Goal: Task Accomplishment & Management: Manage account settings

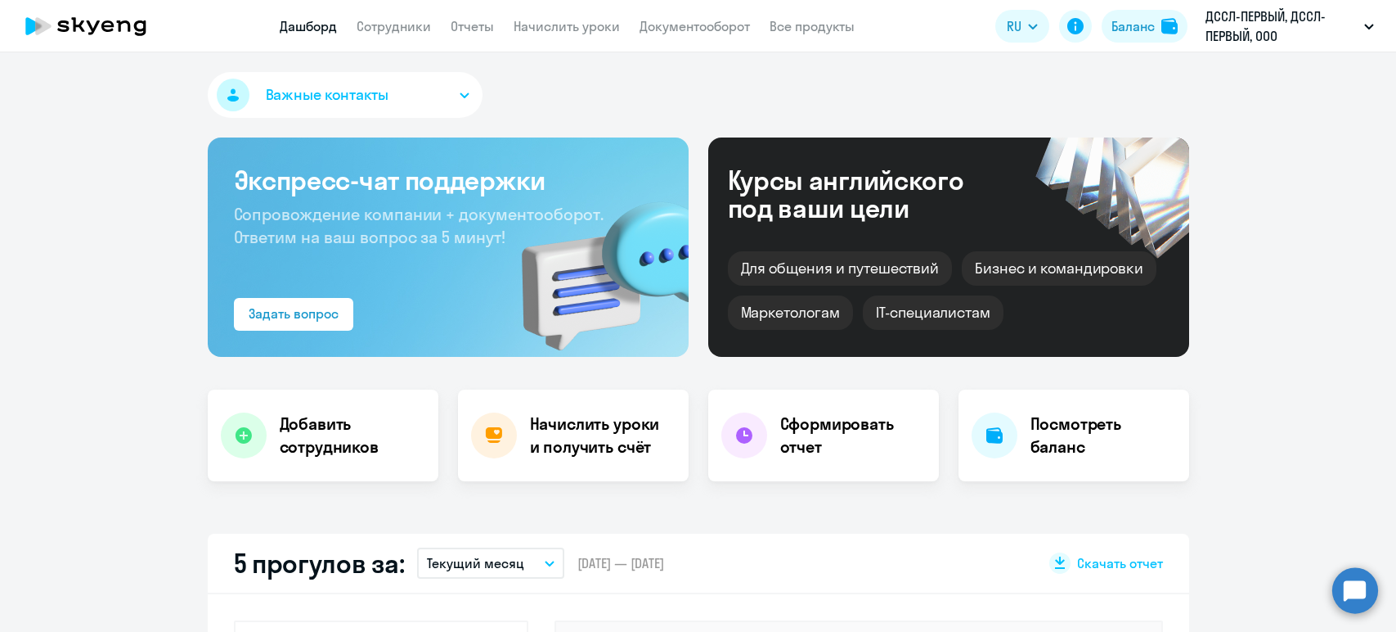
select select "30"
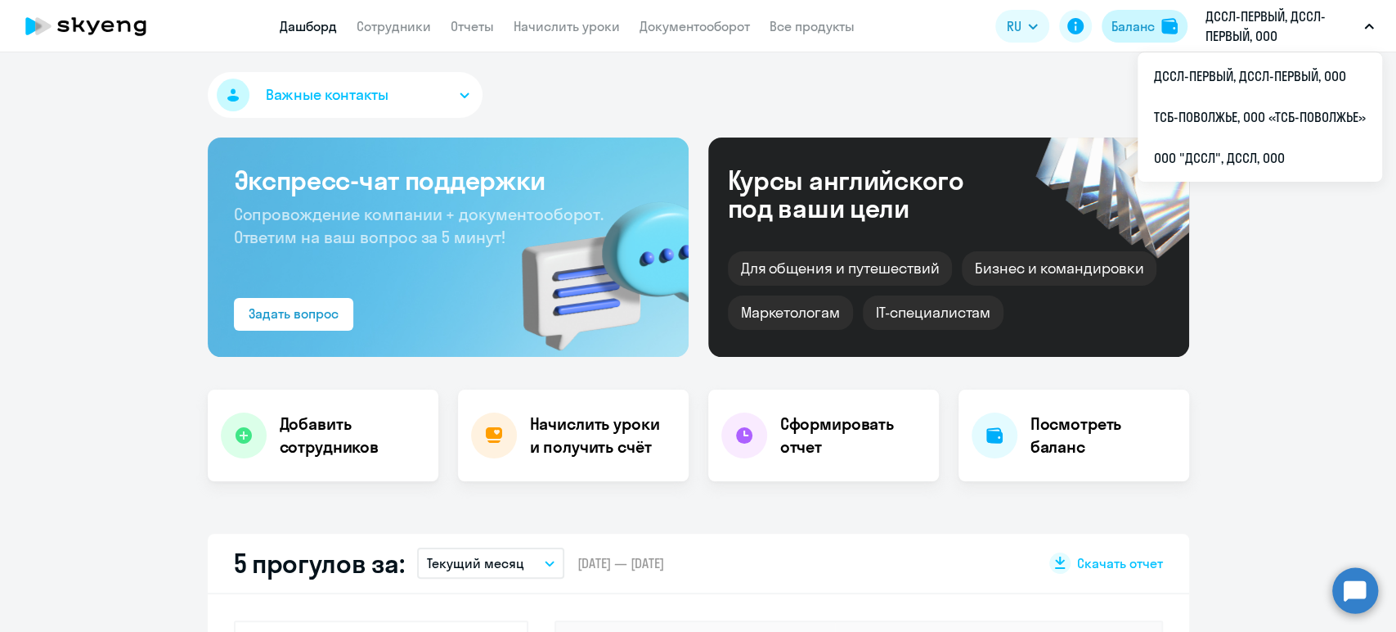
click at [1127, 25] on div "Баланс" at bounding box center [1133, 26] width 43 height 20
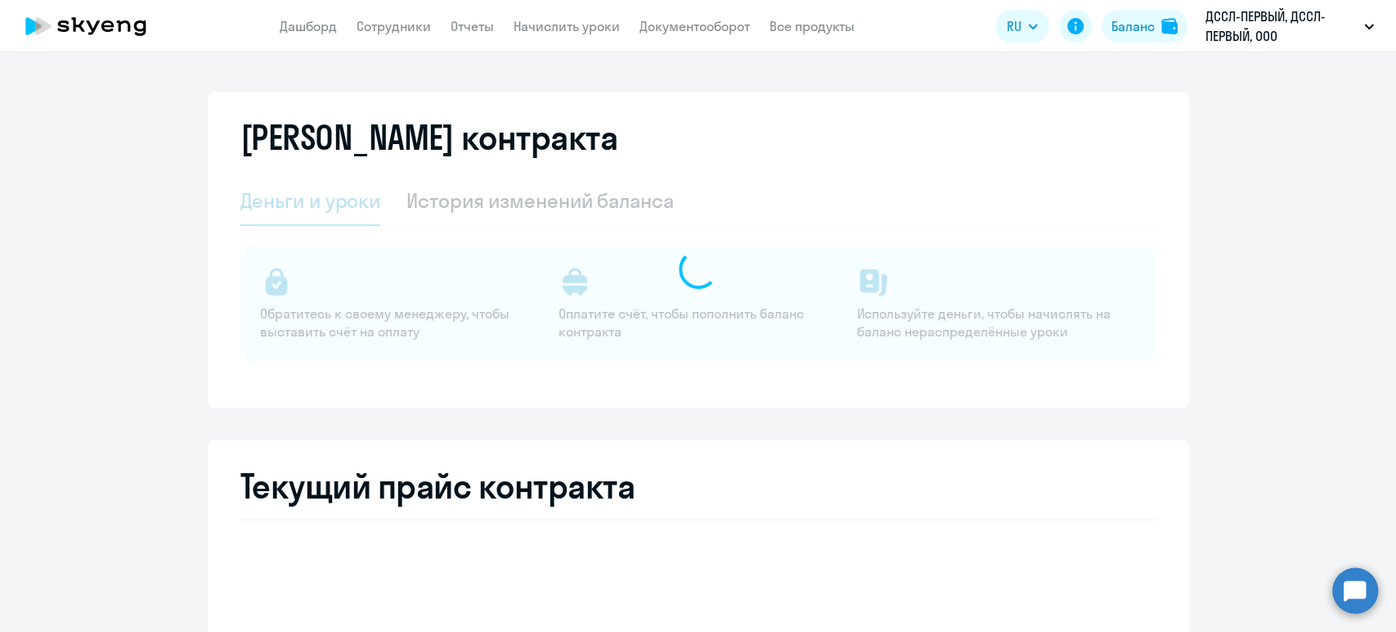
select select "english_adult_not_native_speaker"
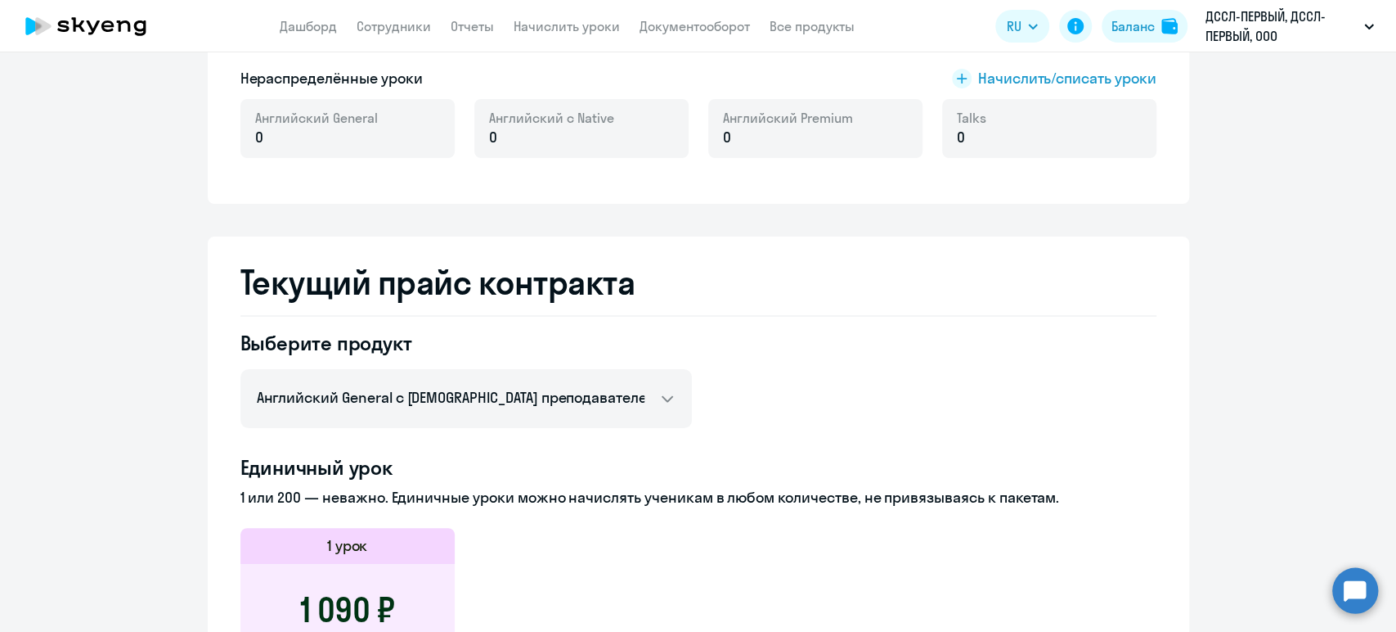
scroll to position [91, 0]
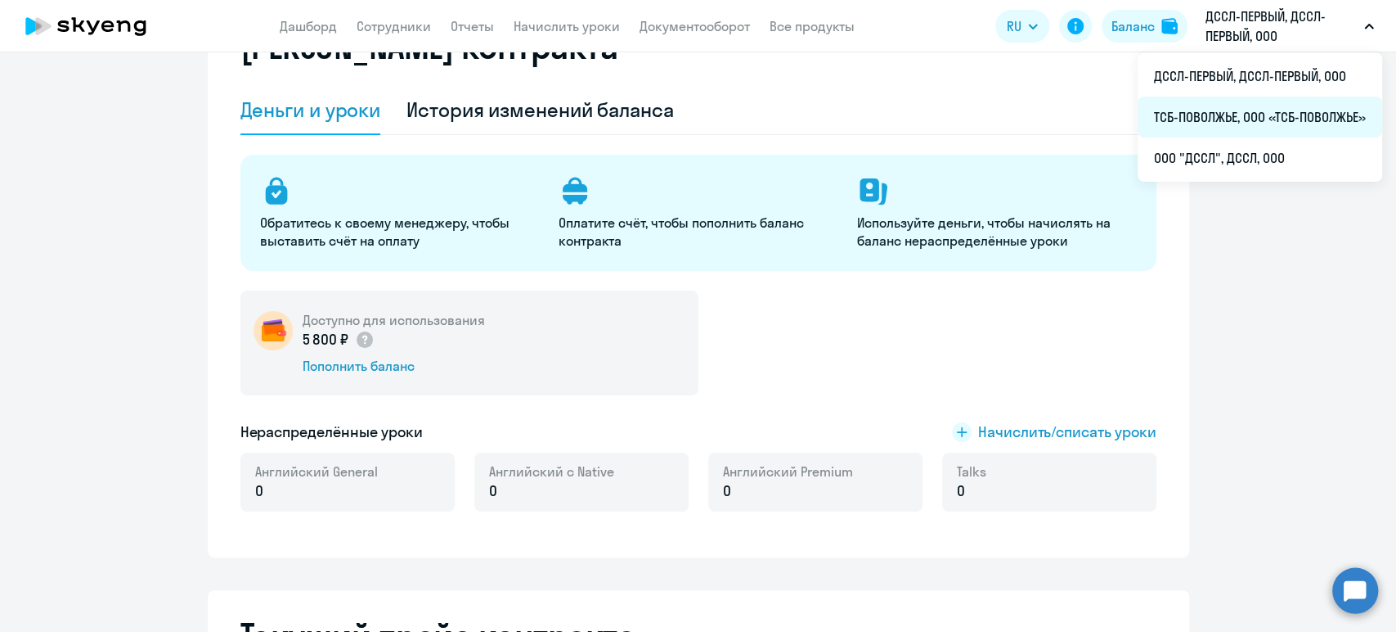
click at [1214, 114] on li "ТСБ-ПОВОЛЖЬЕ, ООО «ТСБ-ПОВОЛЖЬЕ»" at bounding box center [1260, 117] width 245 height 41
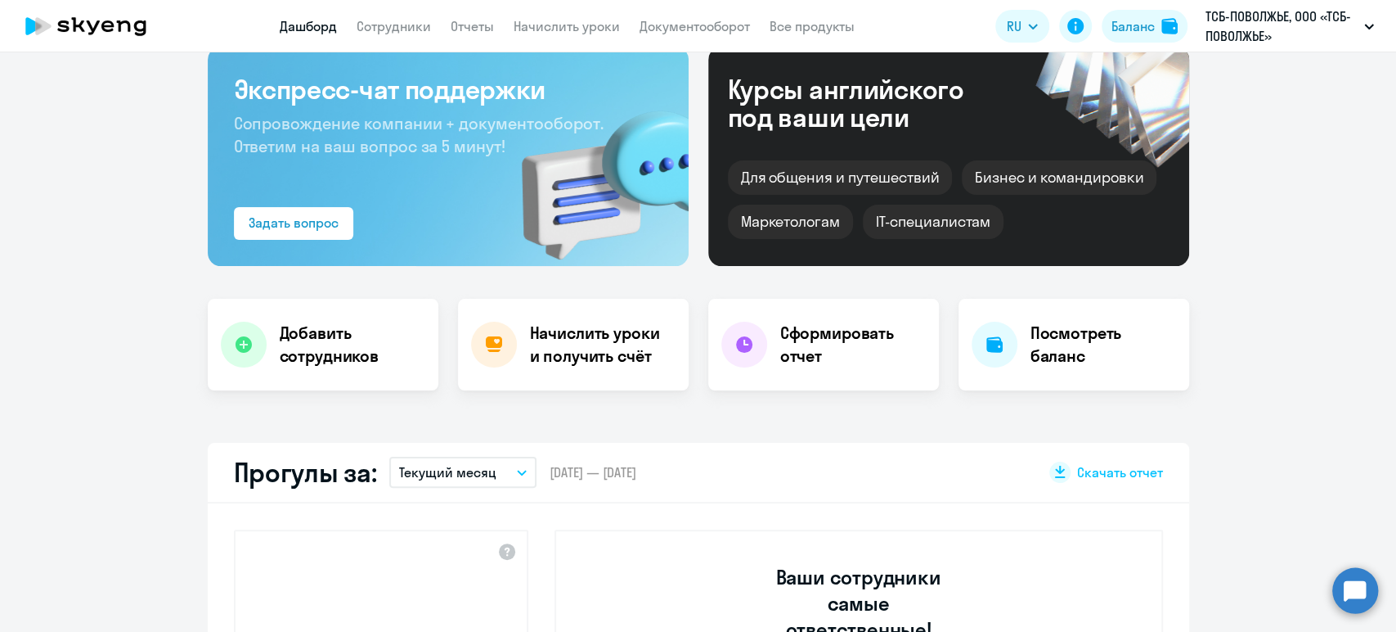
scroll to position [238, 0]
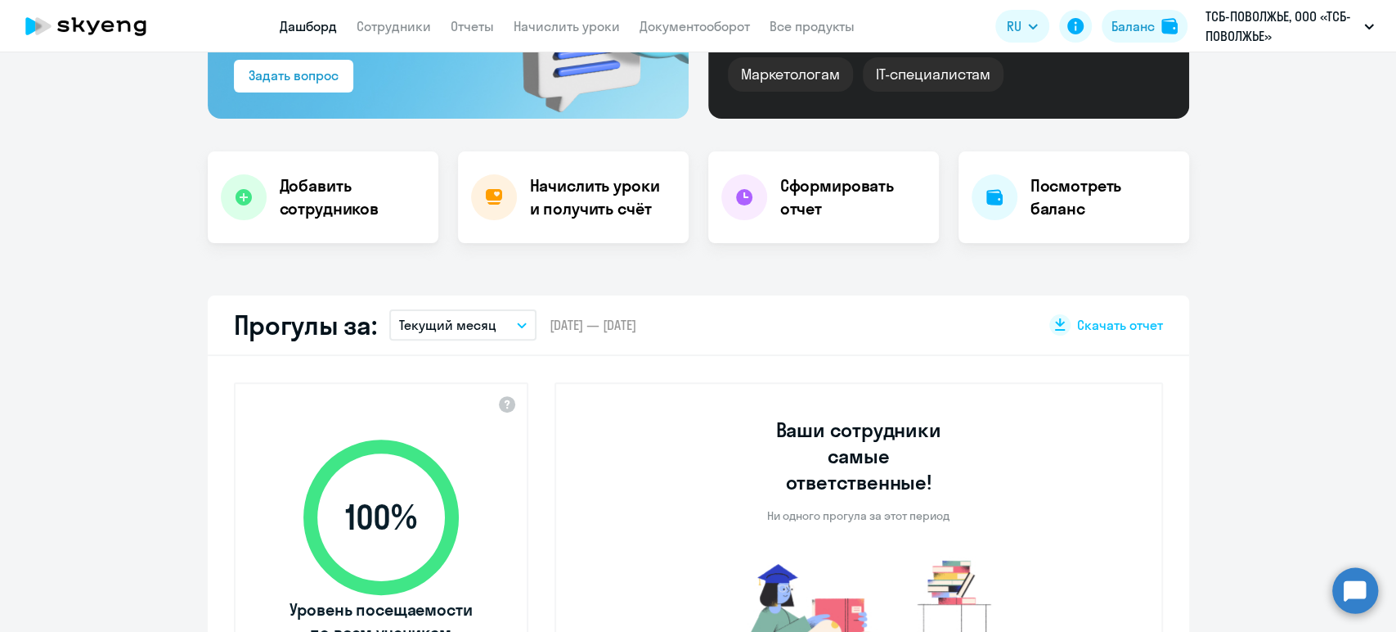
click at [1126, 8] on app-header-actions "RU Баланс ТСБ-ПОВОЛЖЬЕ, ООО «ТСБ-ПОВОЛЖЬЕ» ДССЛ-ПЕРВЫЙ, ДССЛ-ПЕРВЫЙ, ООО ТСБ-ПО…" at bounding box center [1189, 26] width 387 height 39
click at [1128, 25] on div "Баланс" at bounding box center [1133, 26] width 43 height 20
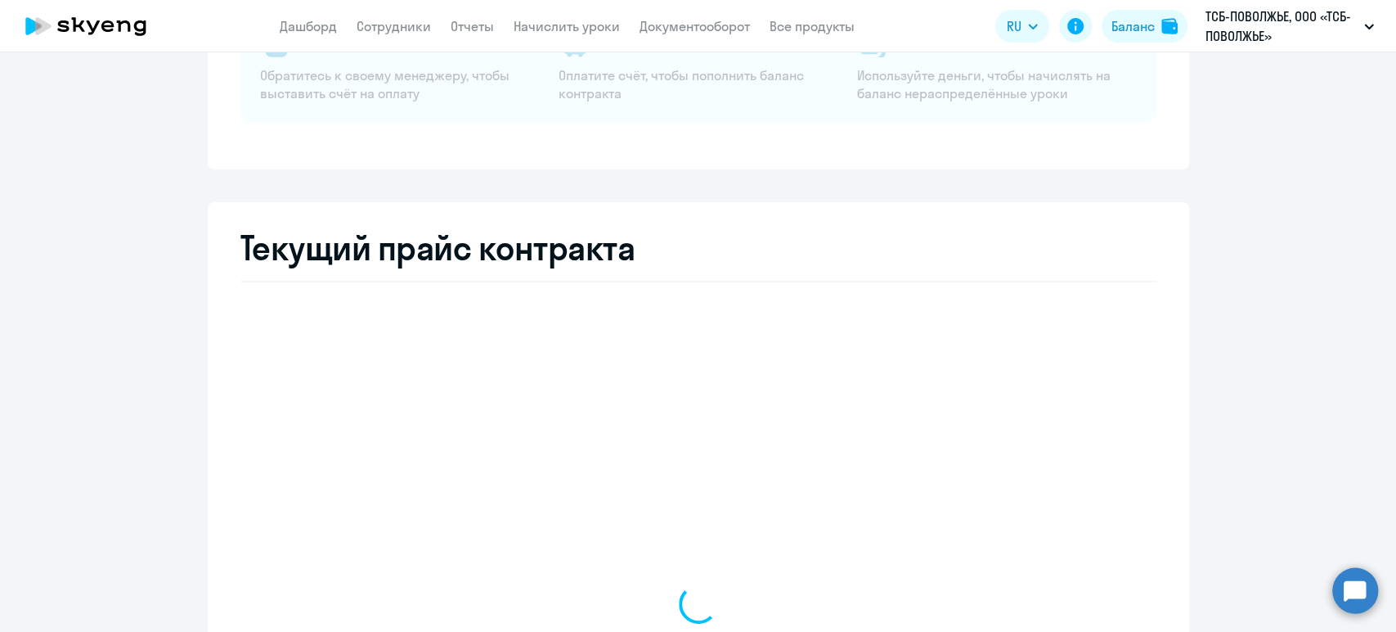
select select "english_adult_not_native_speaker"
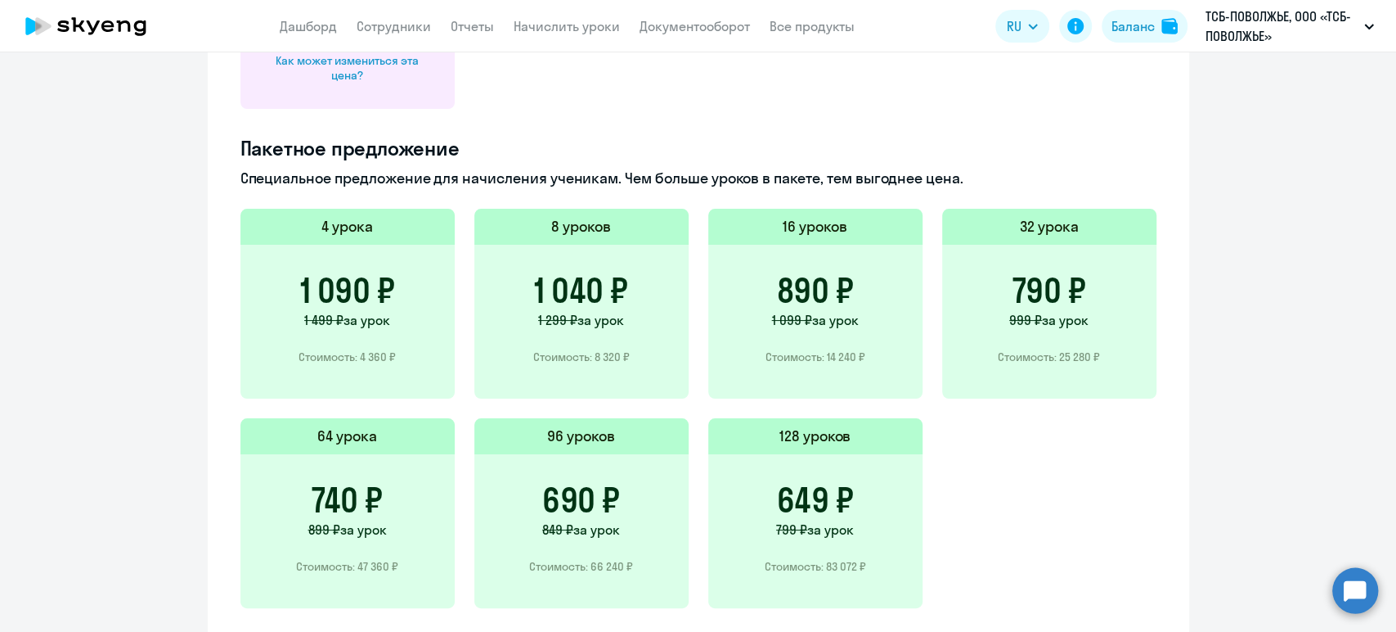
scroll to position [1130, 0]
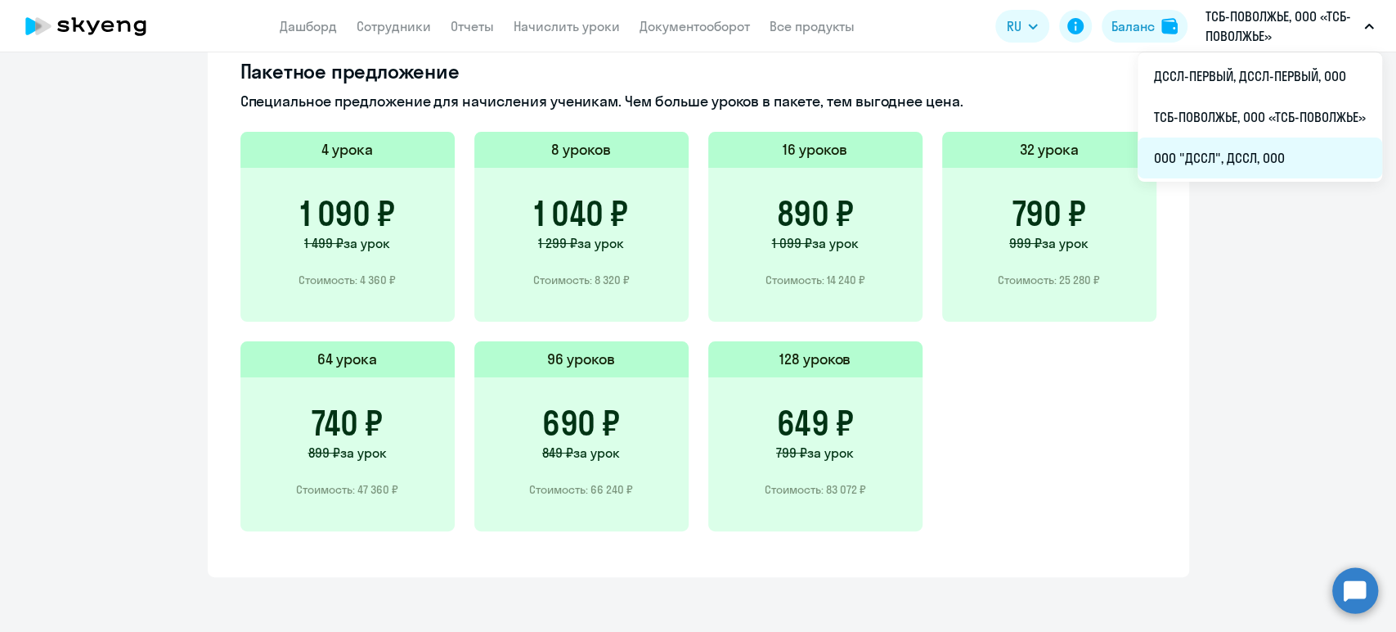
click at [1202, 169] on li "ООО "ДССЛ", ДССЛ, ООО" at bounding box center [1260, 157] width 245 height 41
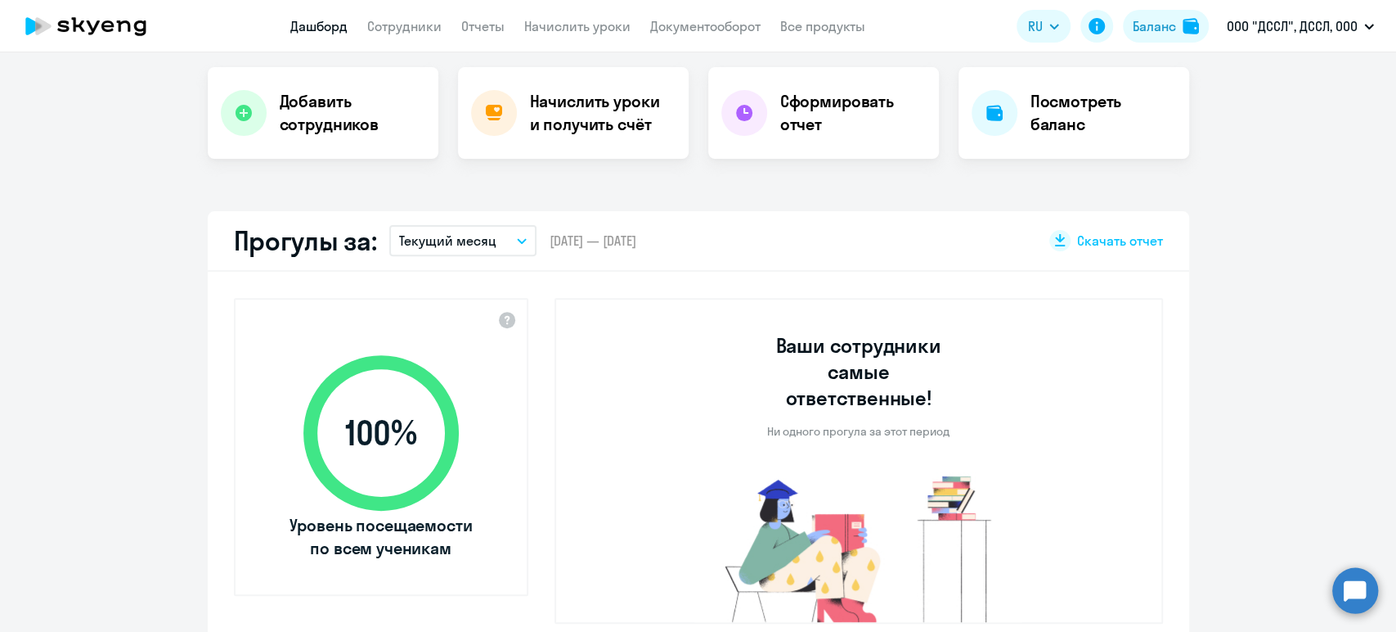
select select "30"
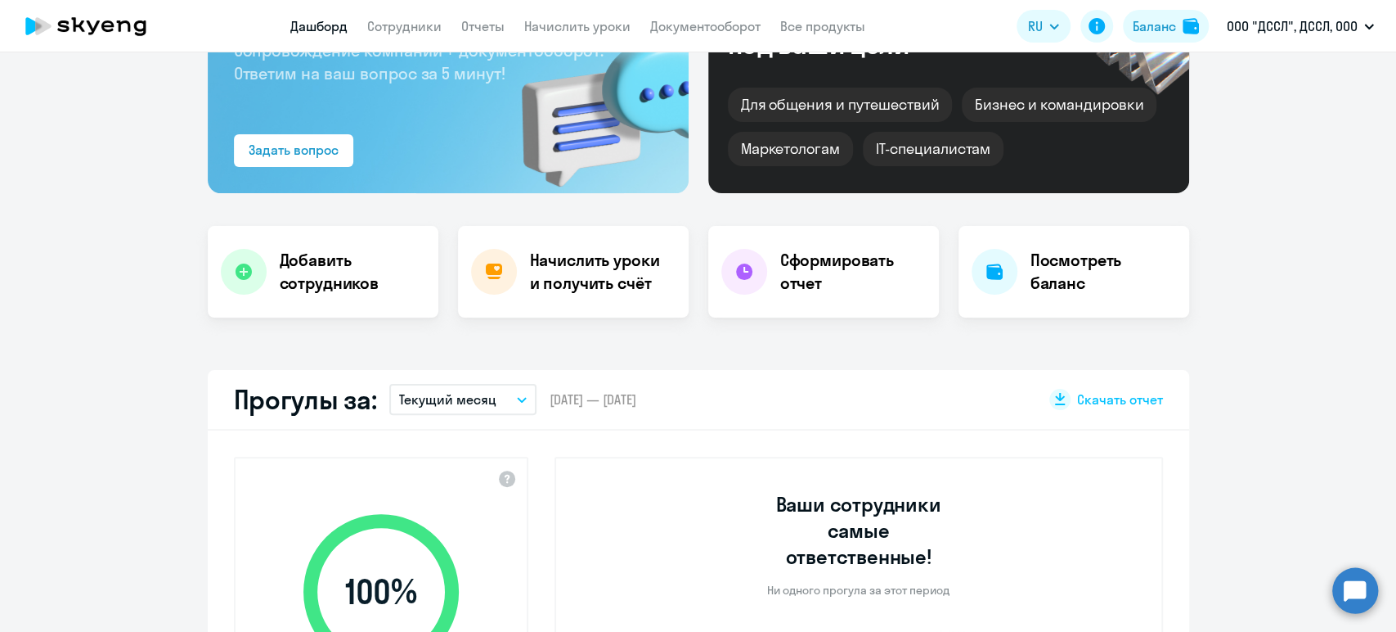
scroll to position [322, 0]
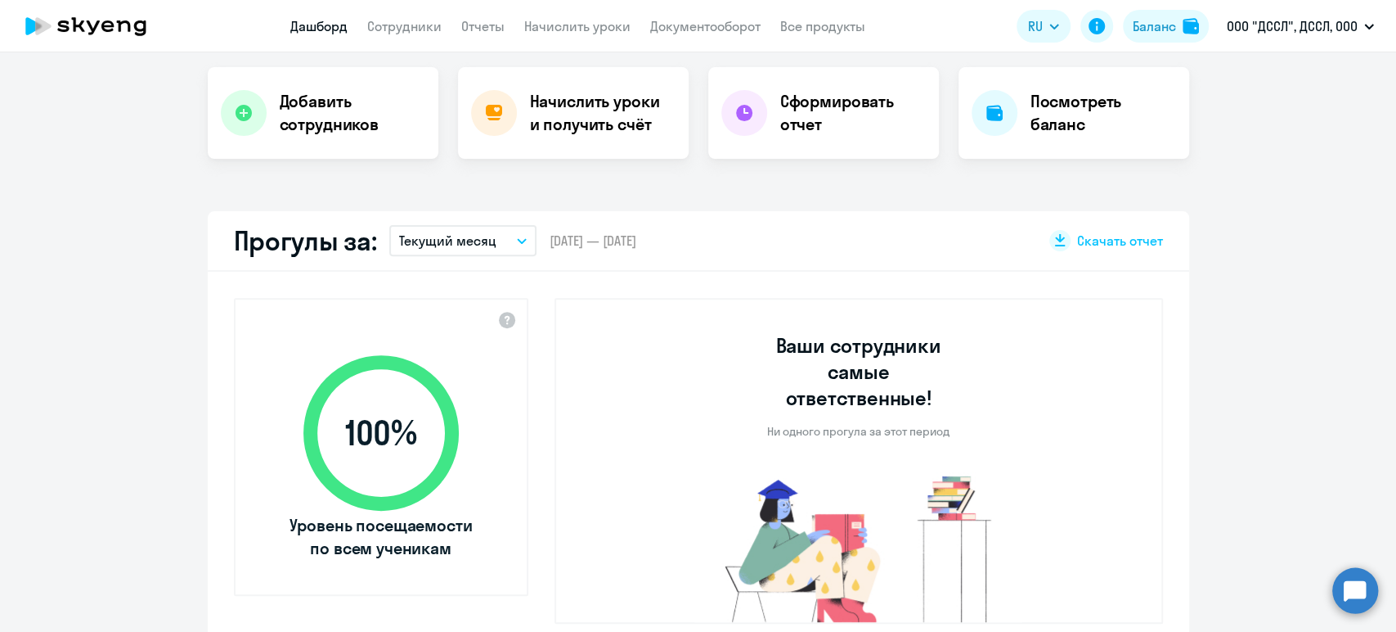
click at [1153, 25] on div "Баланс" at bounding box center [1154, 26] width 43 height 20
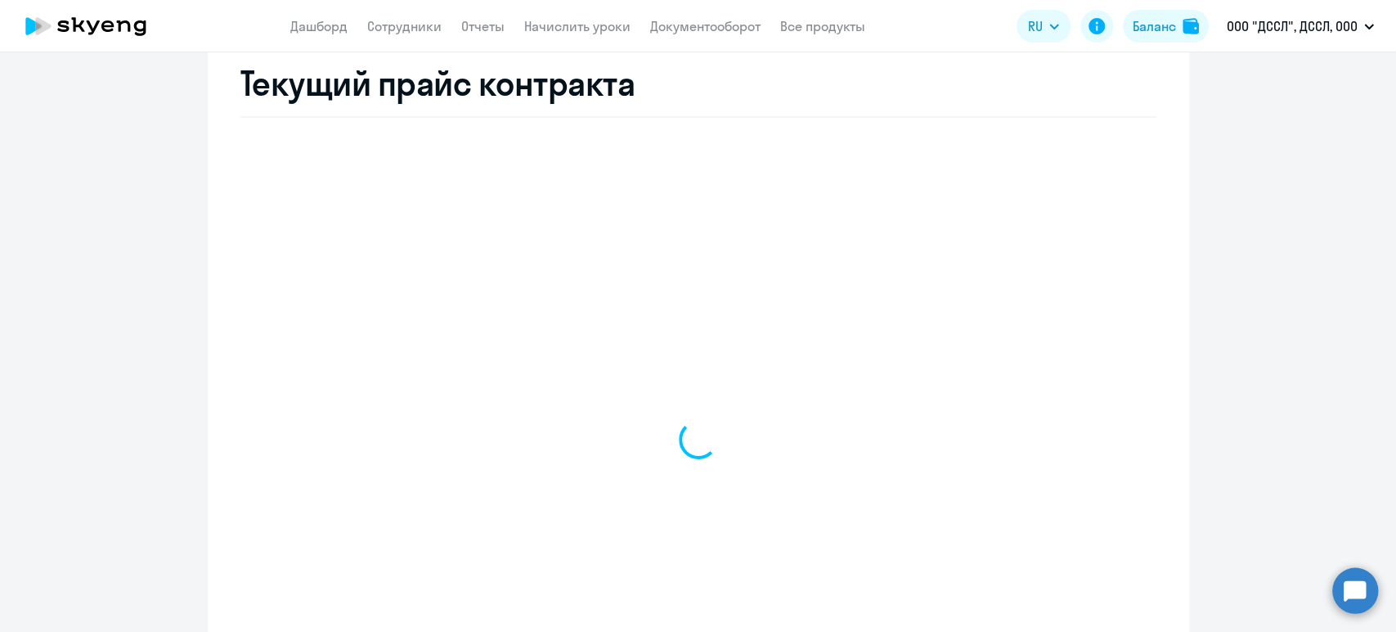
select select "english_adult_not_native_speaker"
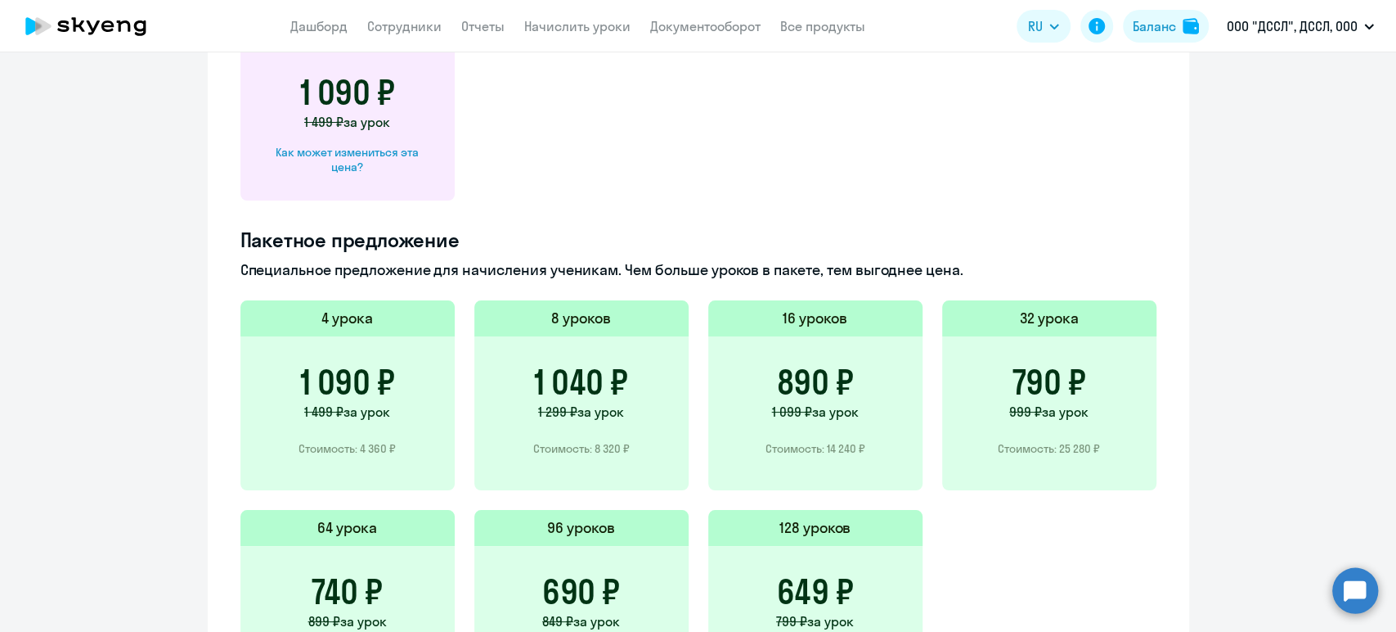
scroll to position [1130, 0]
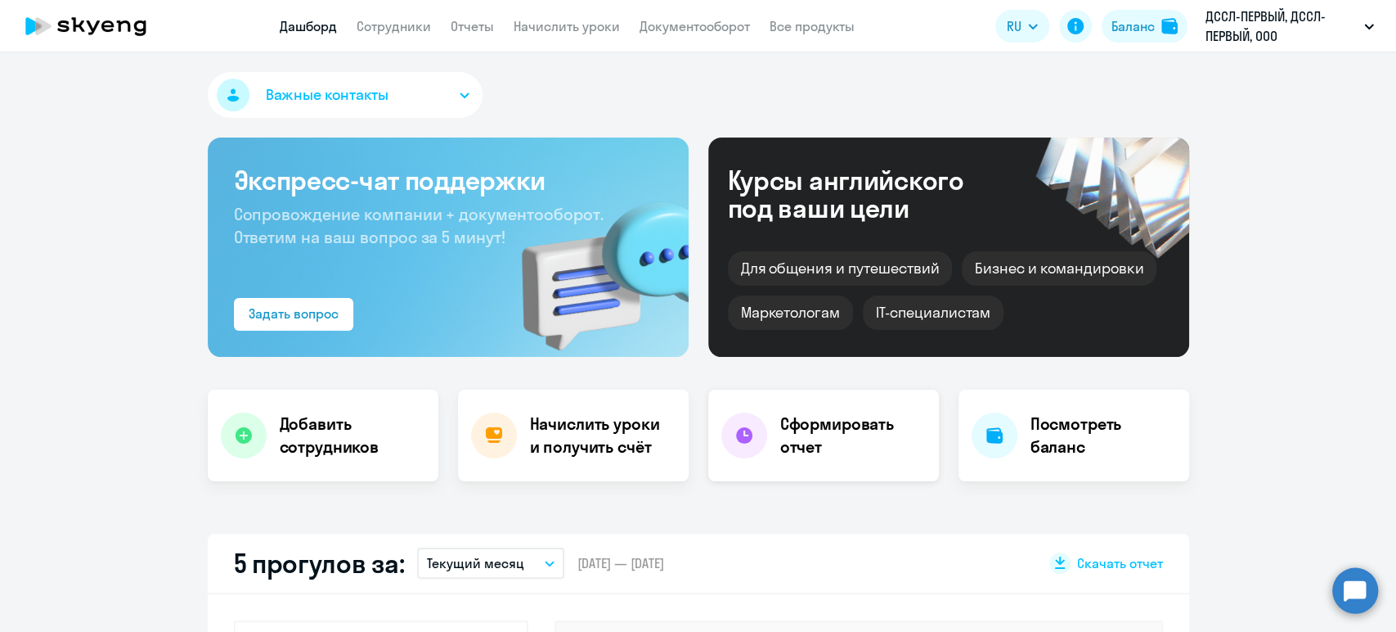
select select "30"
click at [393, 25] on link "Сотрудники" at bounding box center [394, 26] width 74 height 16
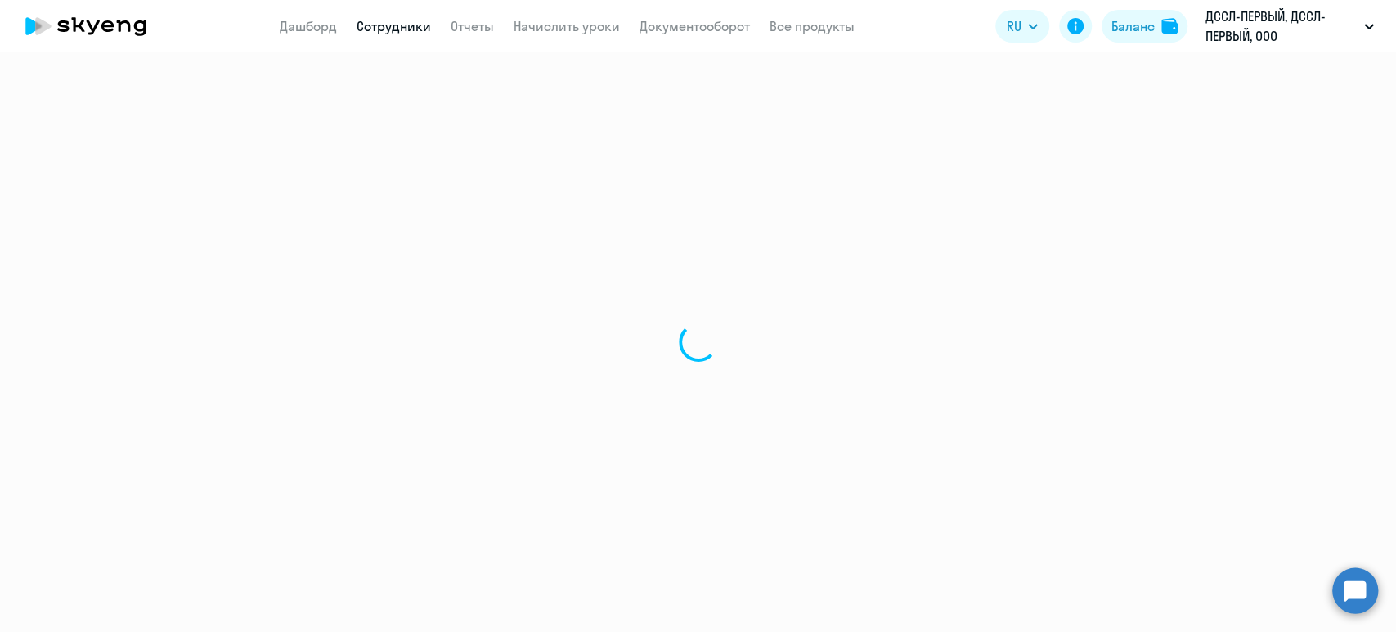
select select "30"
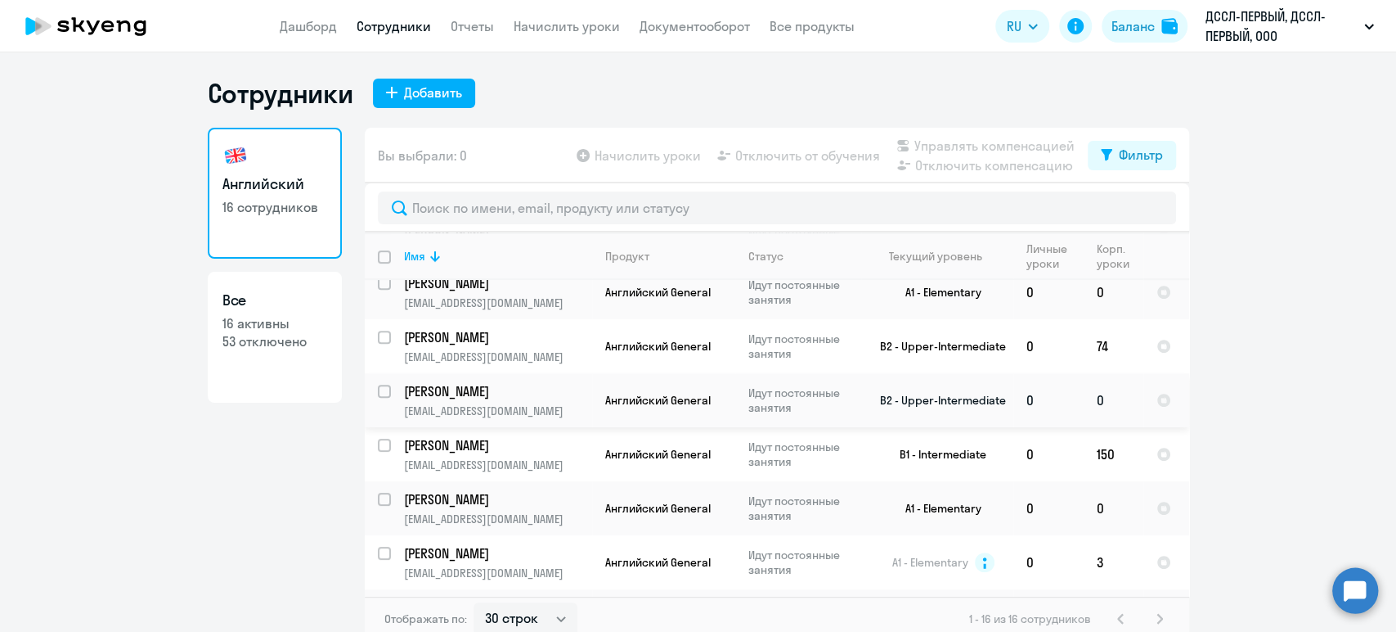
scroll to position [544, 0]
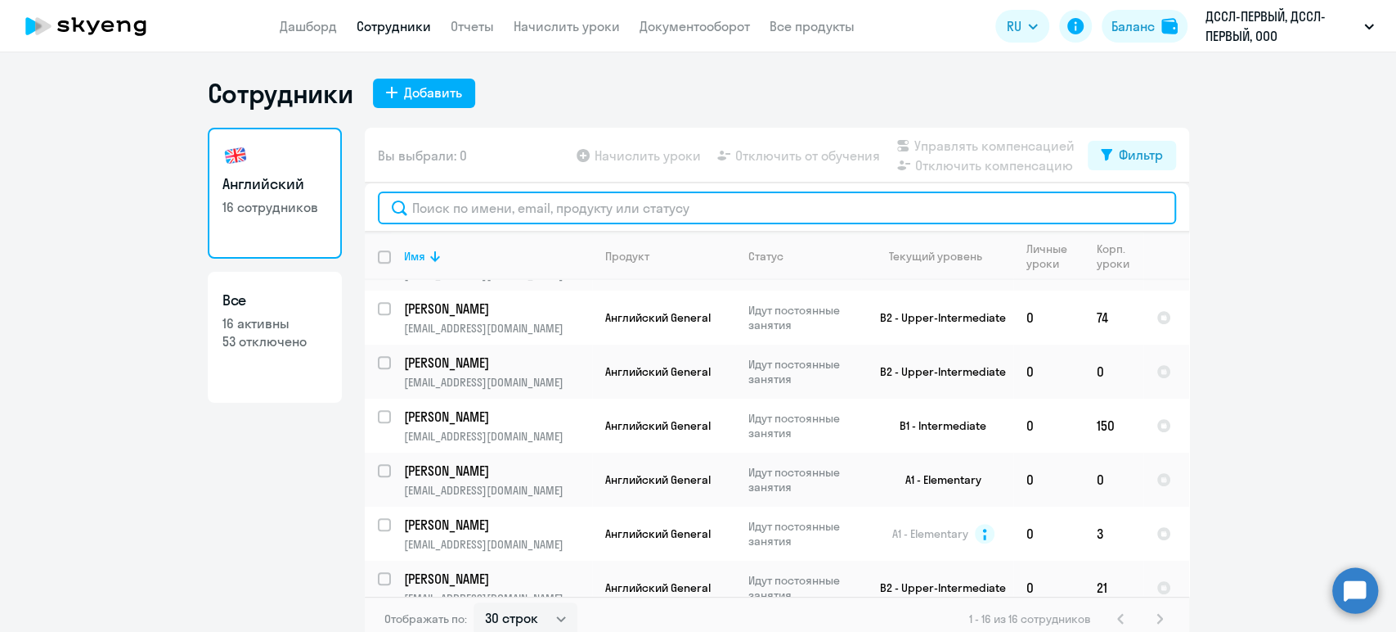
click at [456, 208] on input "text" at bounding box center [777, 207] width 798 height 33
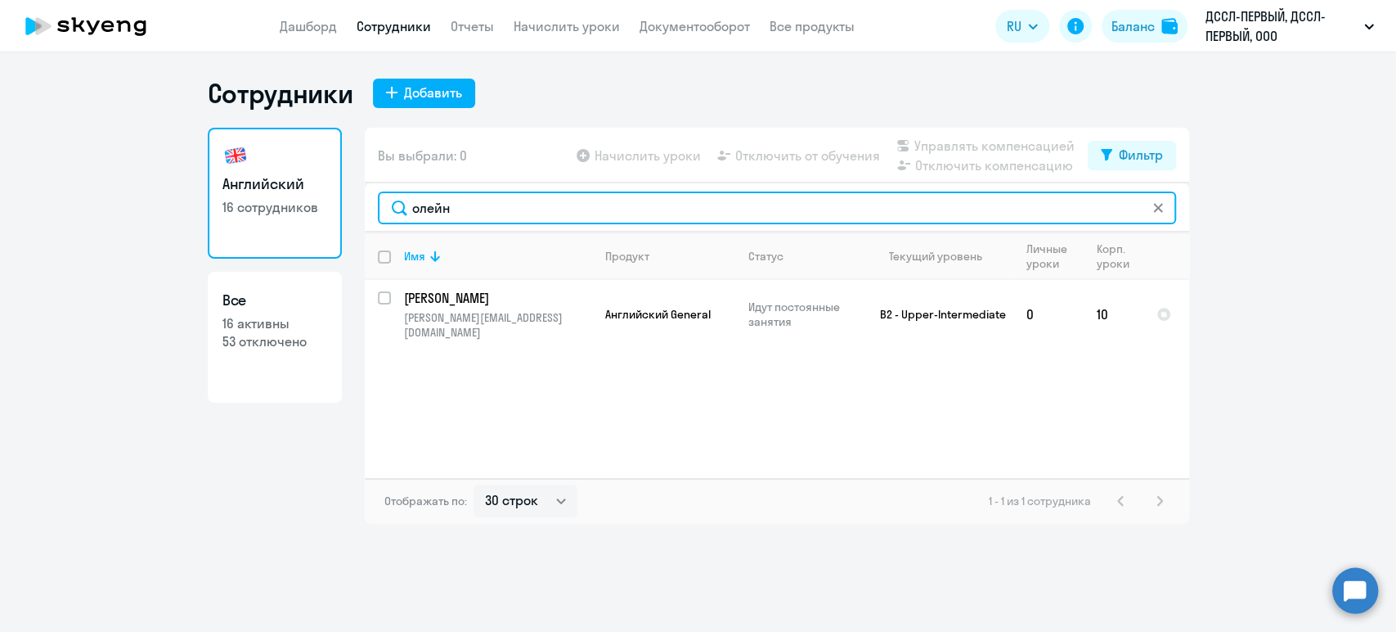
type input "олейн"
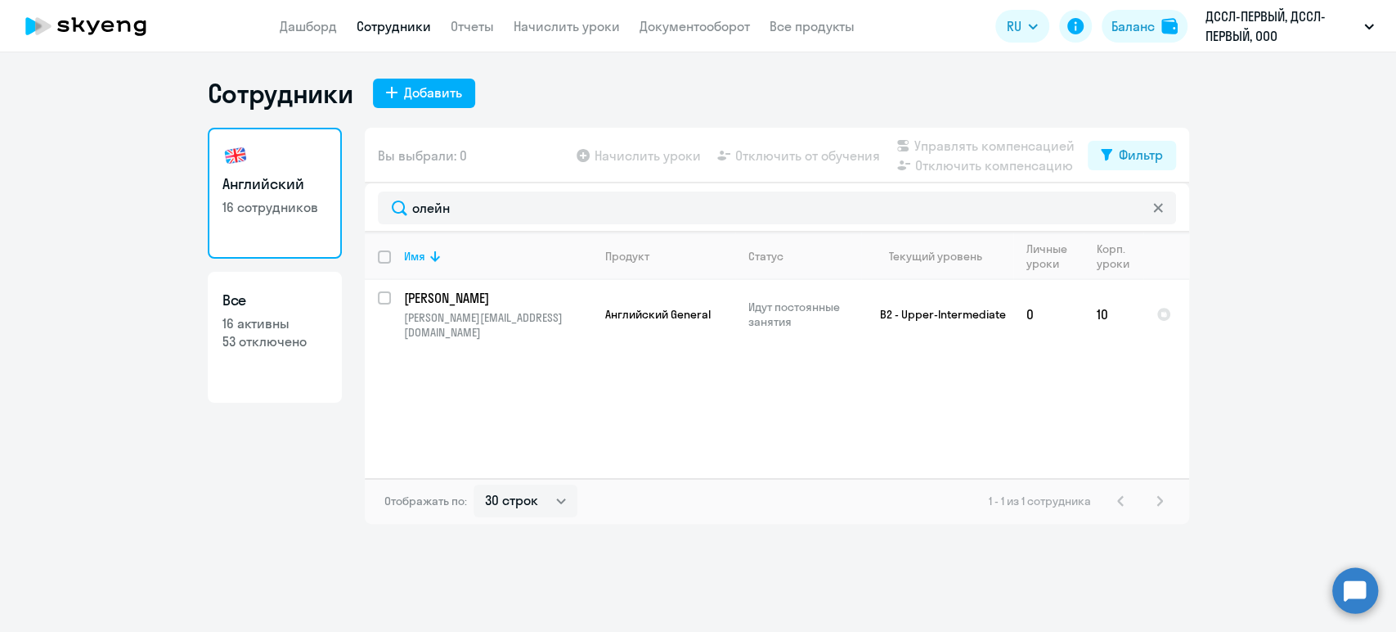
click at [768, 560] on div "Сотрудники Добавить Английский 16 сотрудников Все 16 активны 53 отключено Вы вы…" at bounding box center [698, 341] width 1396 height 579
